Goal: Task Accomplishment & Management: Manage account settings

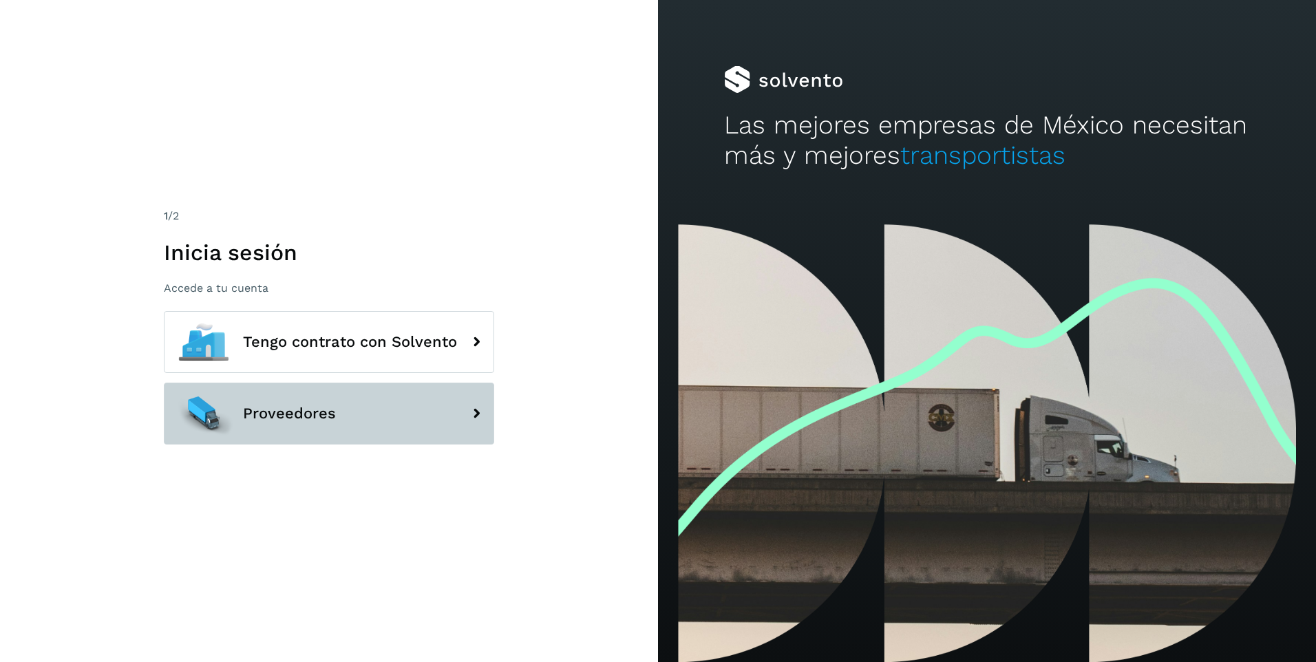
click at [269, 410] on span "Proveedores" at bounding box center [289, 414] width 93 height 17
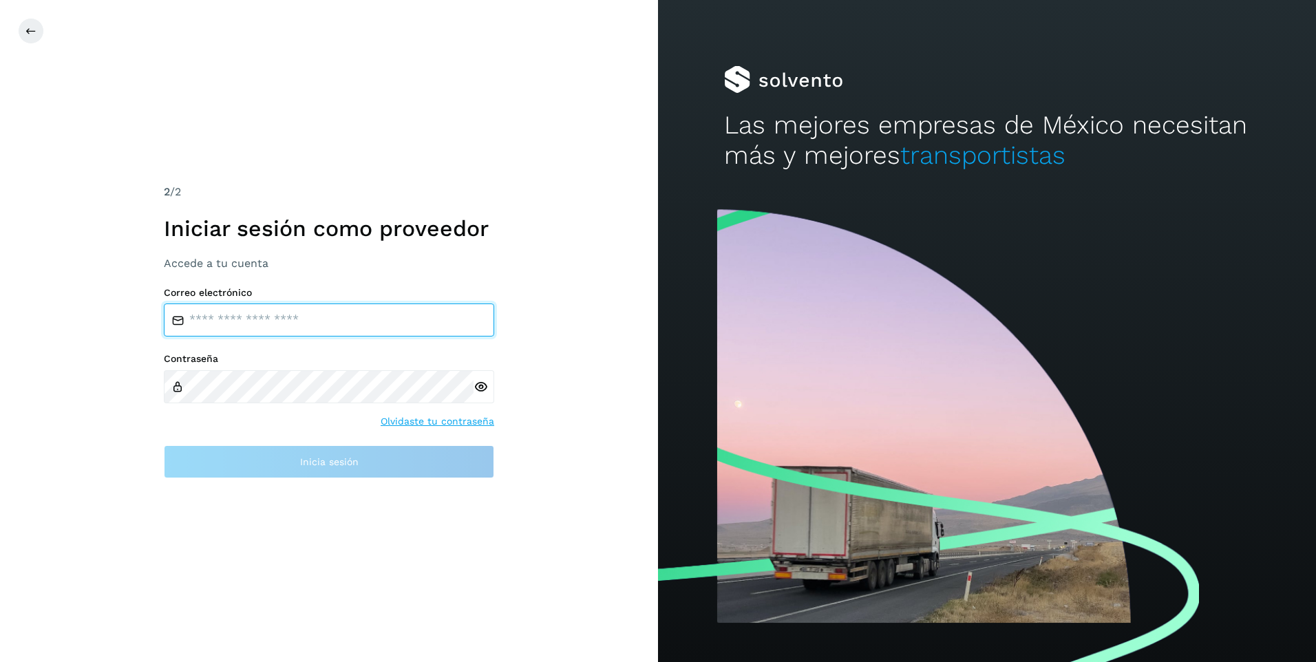
type input "**********"
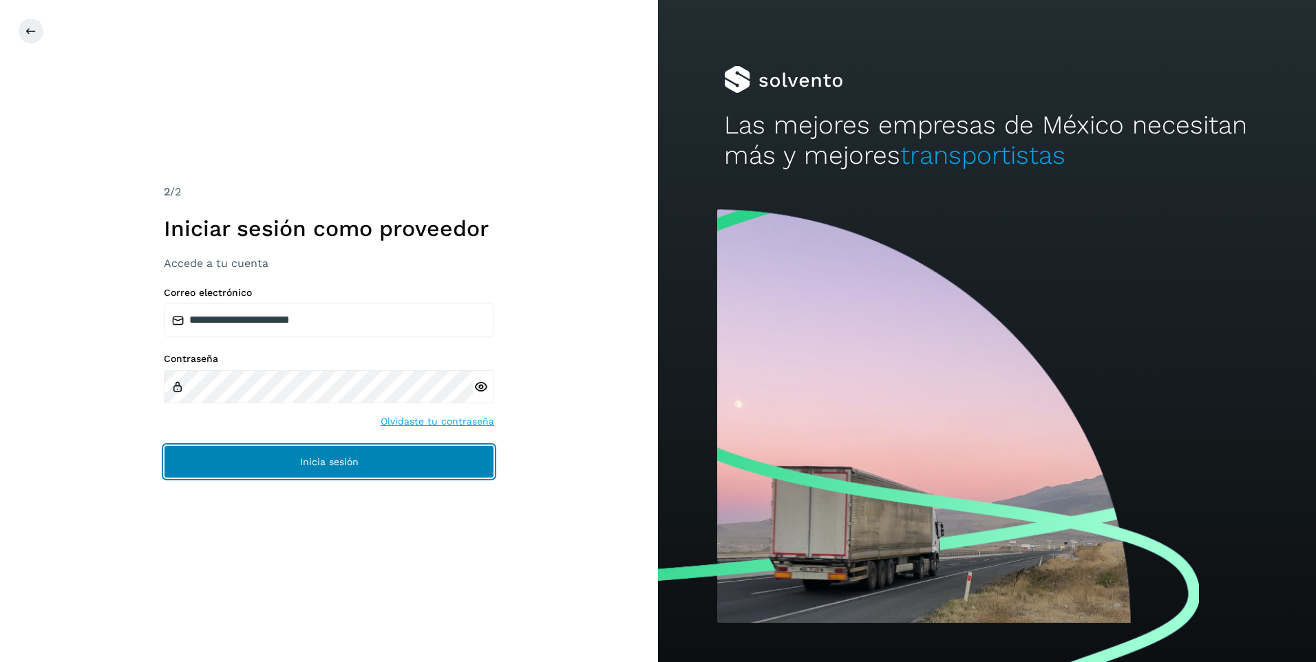
click at [296, 459] on button "Inicia sesión" at bounding box center [329, 461] width 330 height 33
click at [296, 464] on button "Inicia sesión" at bounding box center [329, 461] width 330 height 33
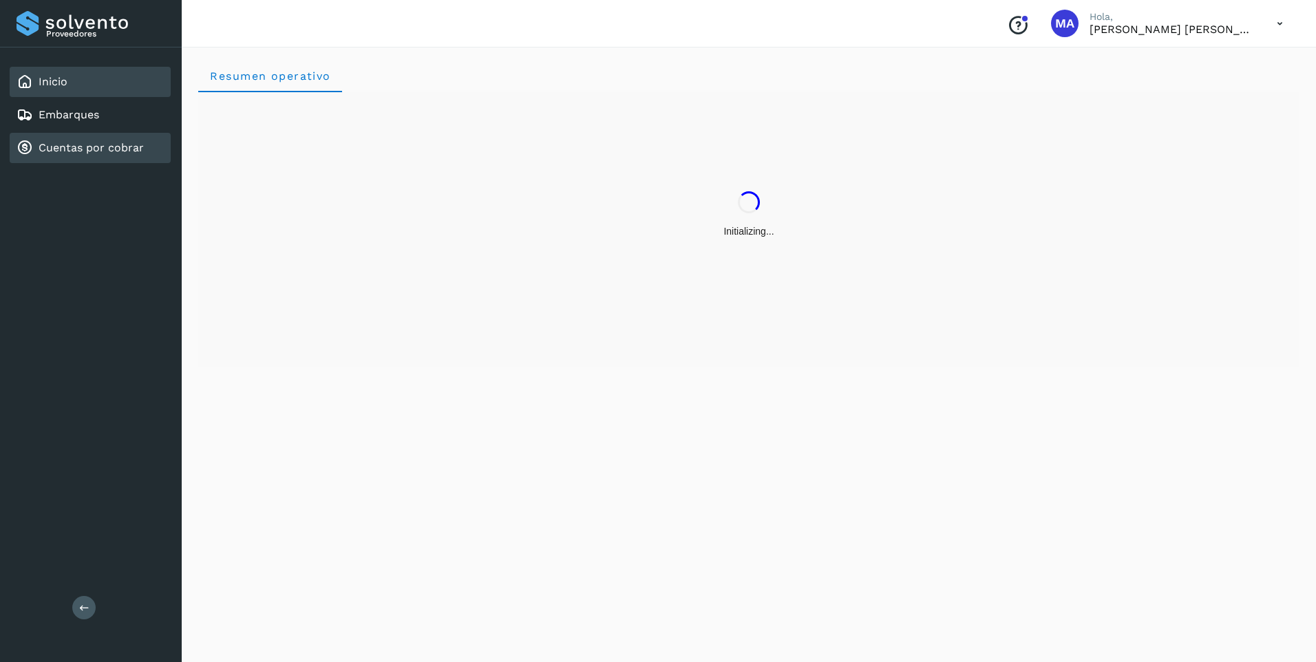
click at [103, 148] on link "Cuentas por cobrar" at bounding box center [91, 147] width 105 height 13
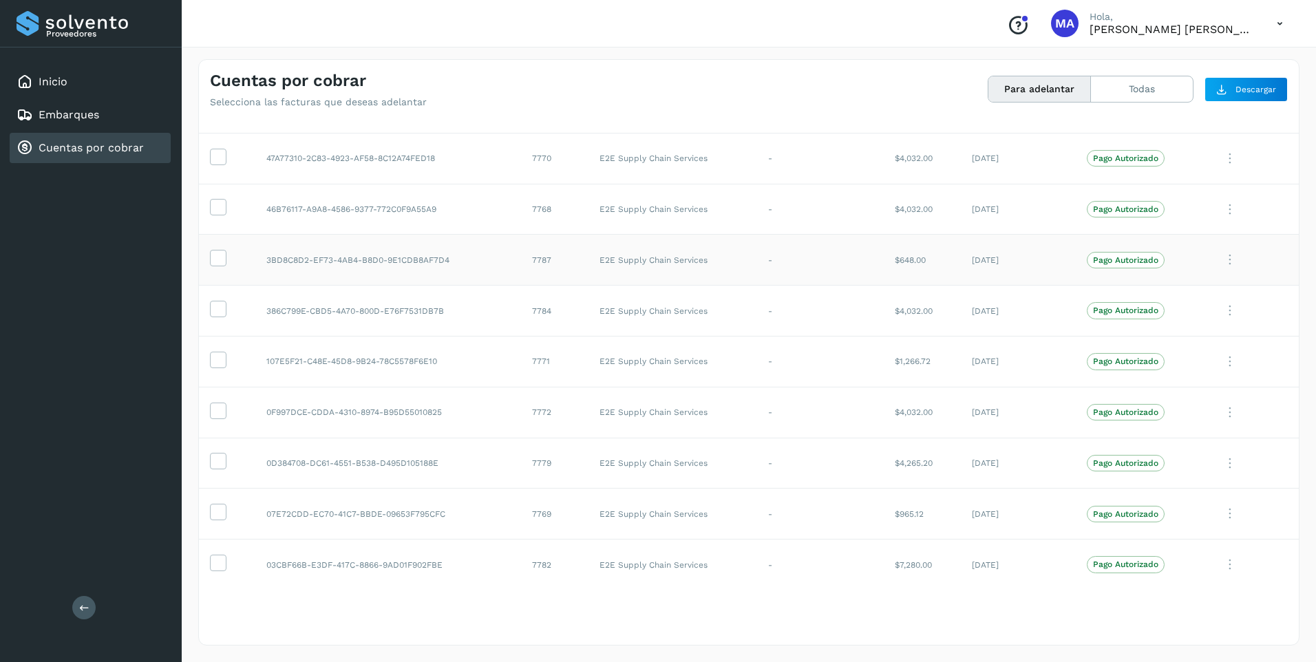
scroll to position [230, 0]
click at [56, 84] on link "Inicio" at bounding box center [53, 81] width 29 height 13
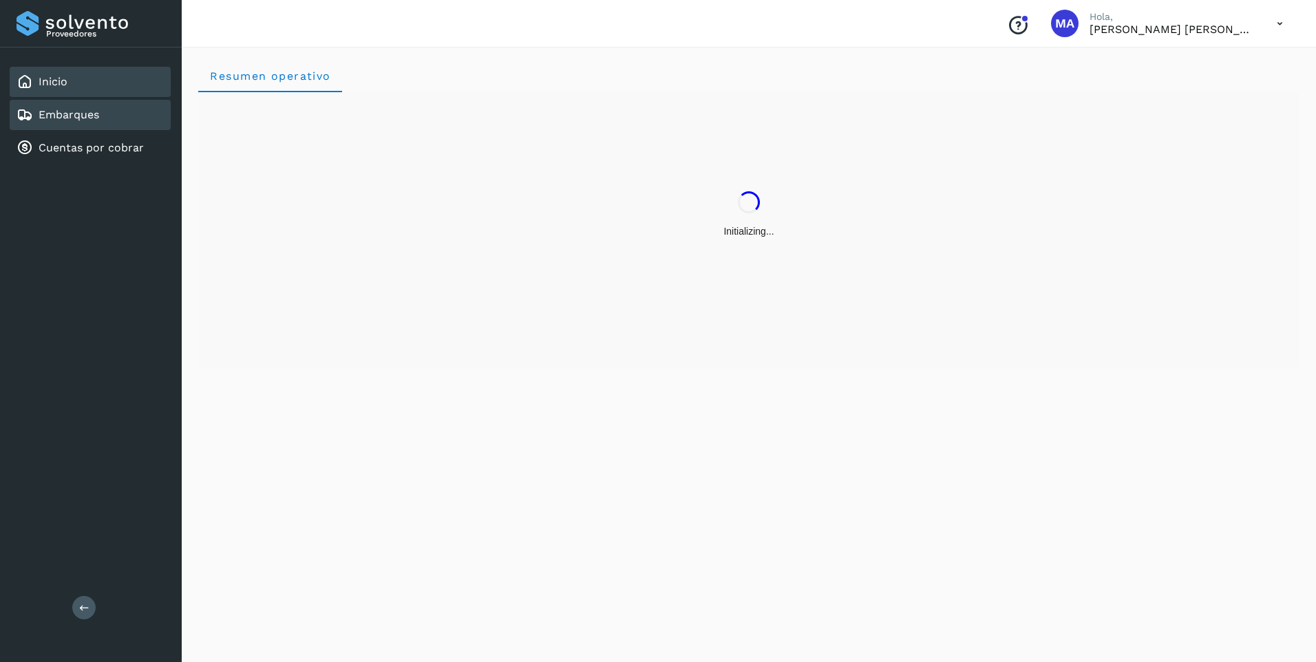
click at [54, 117] on link "Embarques" at bounding box center [69, 114] width 61 height 13
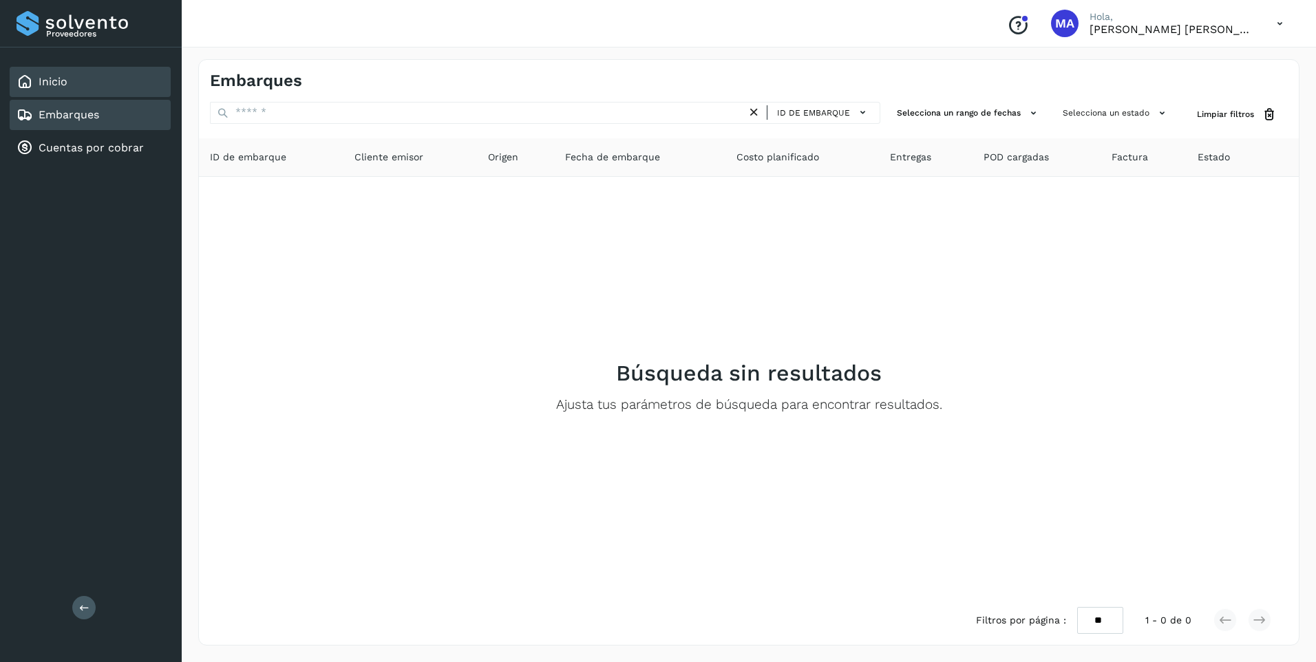
click at [50, 79] on link "Inicio" at bounding box center [53, 81] width 29 height 13
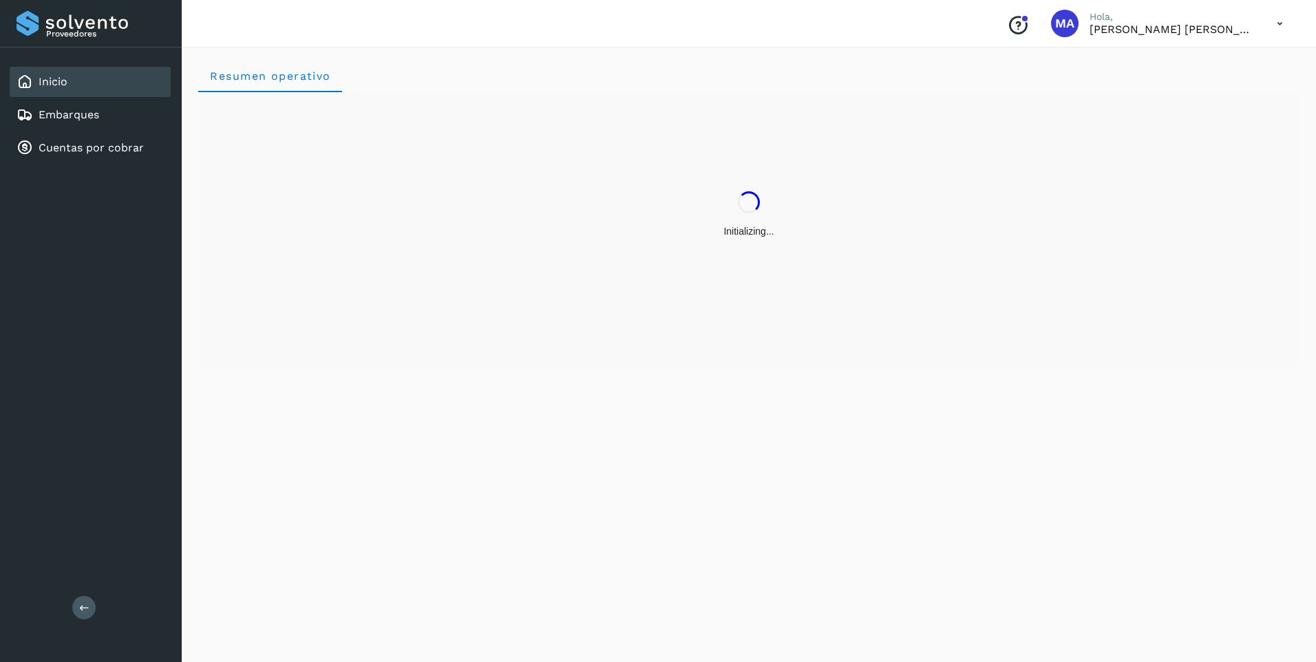
click at [1276, 29] on icon at bounding box center [1280, 24] width 28 height 28
click at [1225, 65] on div "Cerrar sesión" at bounding box center [1212, 62] width 164 height 26
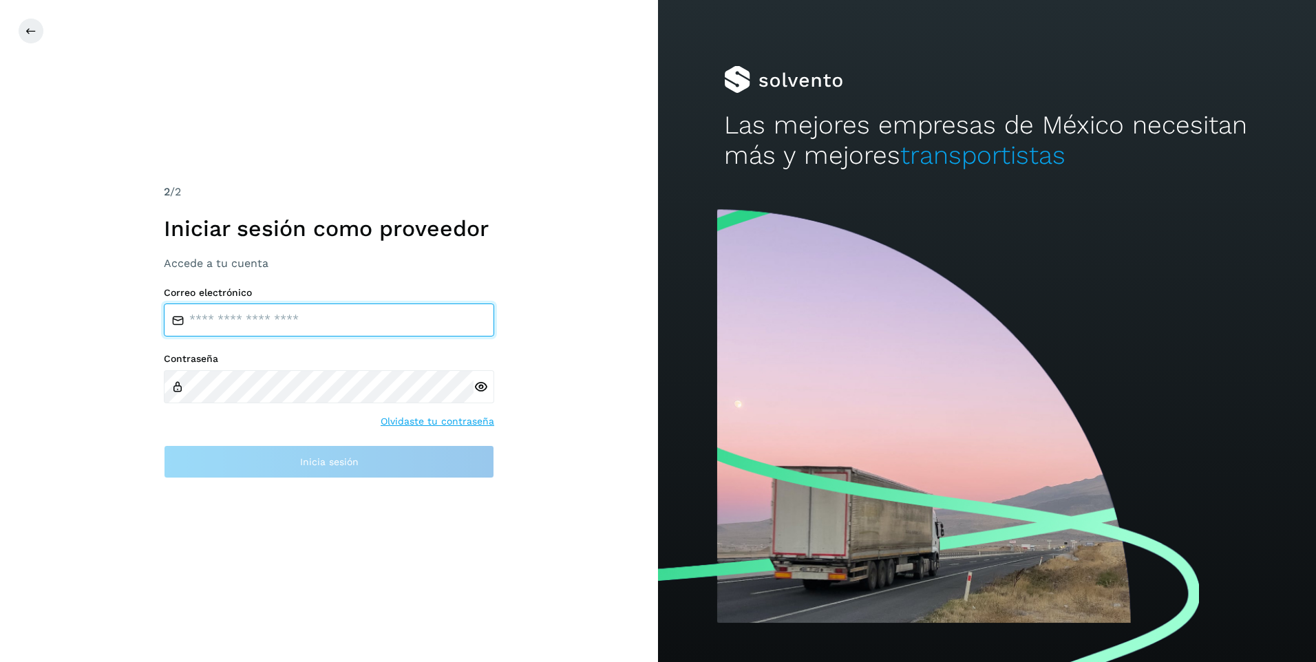
type input "**********"
